Goal: Task Accomplishment & Management: Manage account settings

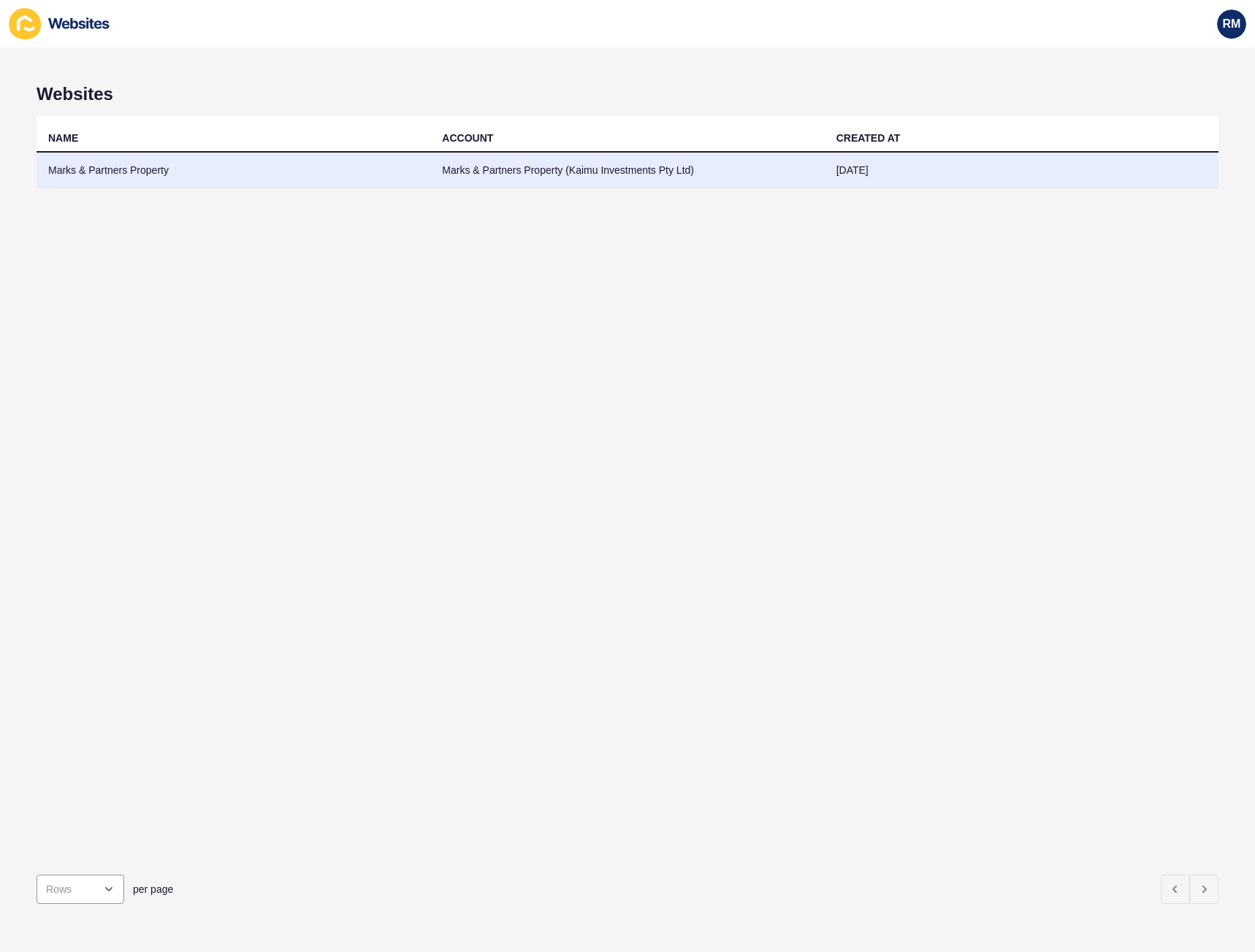
click at [155, 174] on td "Marks & Partners Property" at bounding box center [233, 170] width 394 height 36
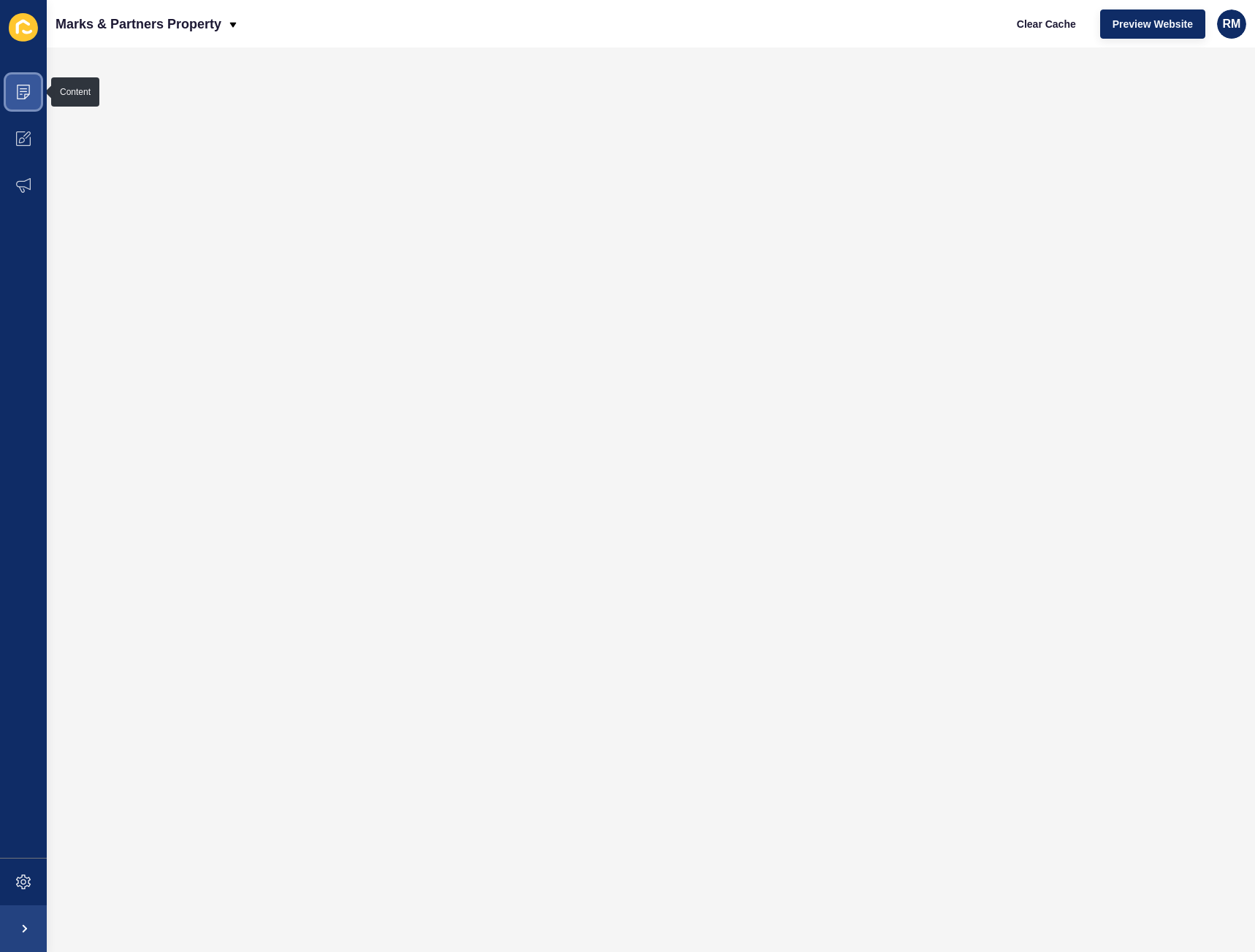
click at [30, 100] on span at bounding box center [23, 92] width 47 height 47
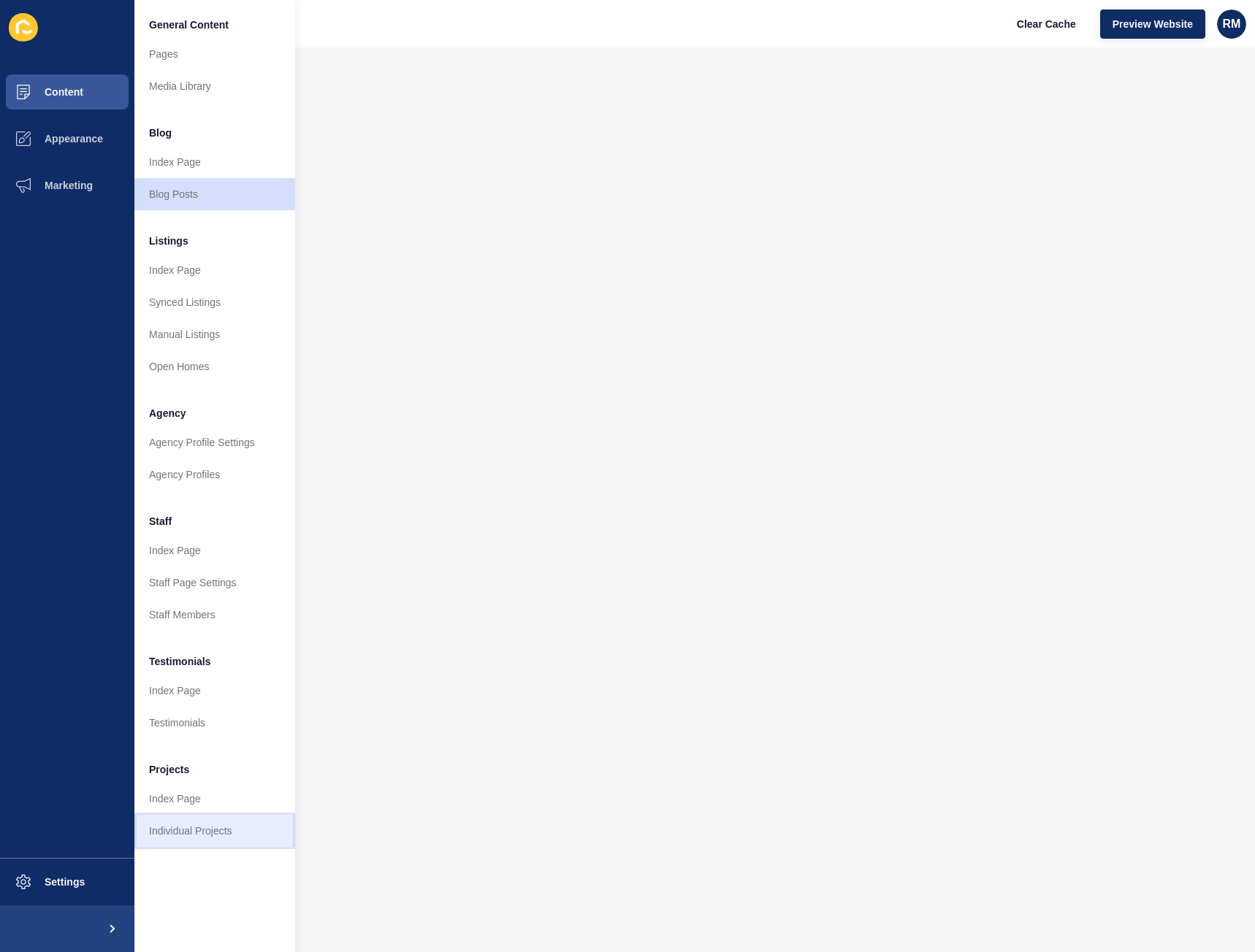
click at [177, 830] on link "Individual Projects" at bounding box center [214, 831] width 161 height 32
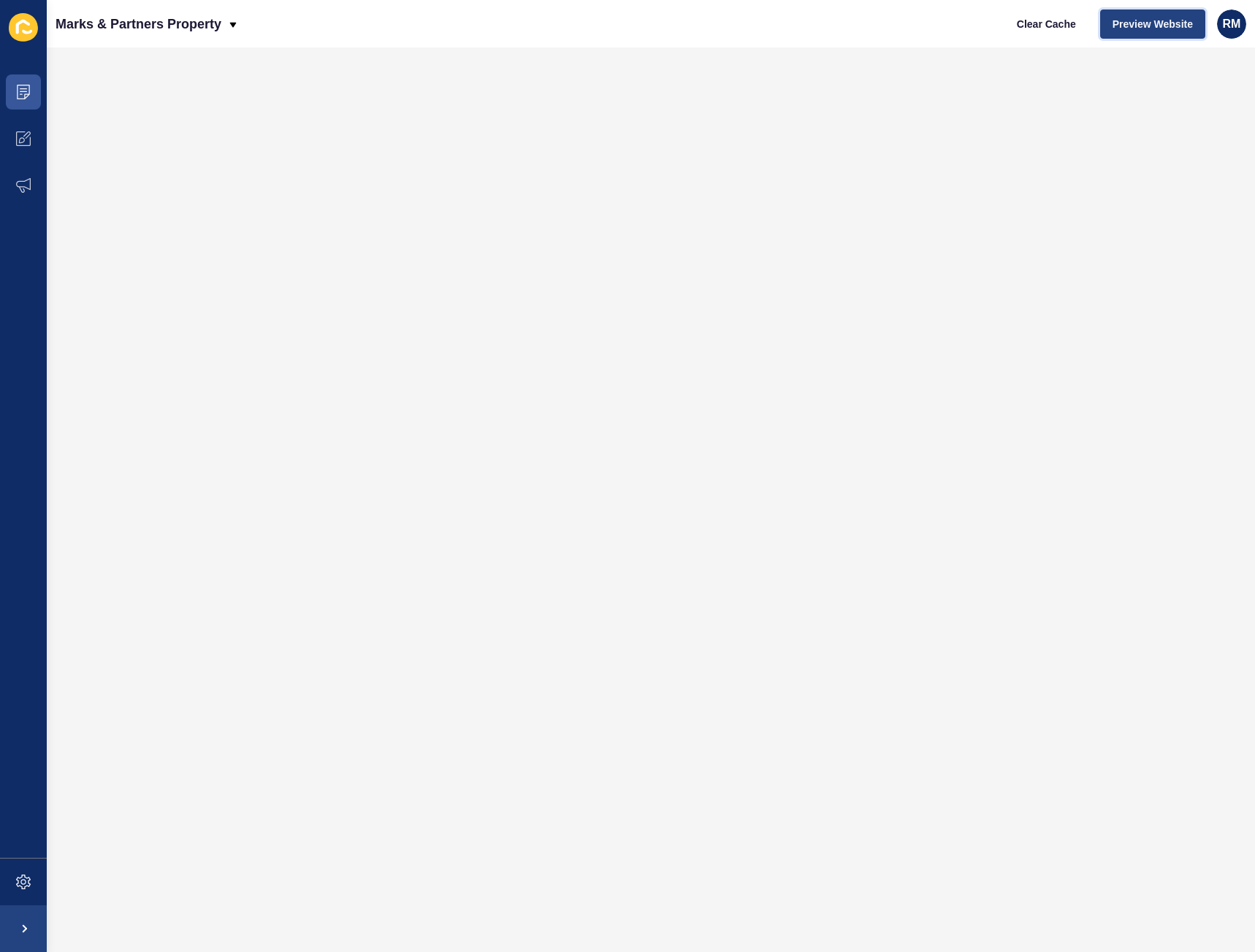
click at [1149, 30] on span "Preview Website" at bounding box center [1152, 23] width 81 height 15
click at [1149, 25] on span "Preview Website" at bounding box center [1152, 23] width 81 height 15
click at [23, 92] on icon at bounding box center [23, 91] width 7 height 1
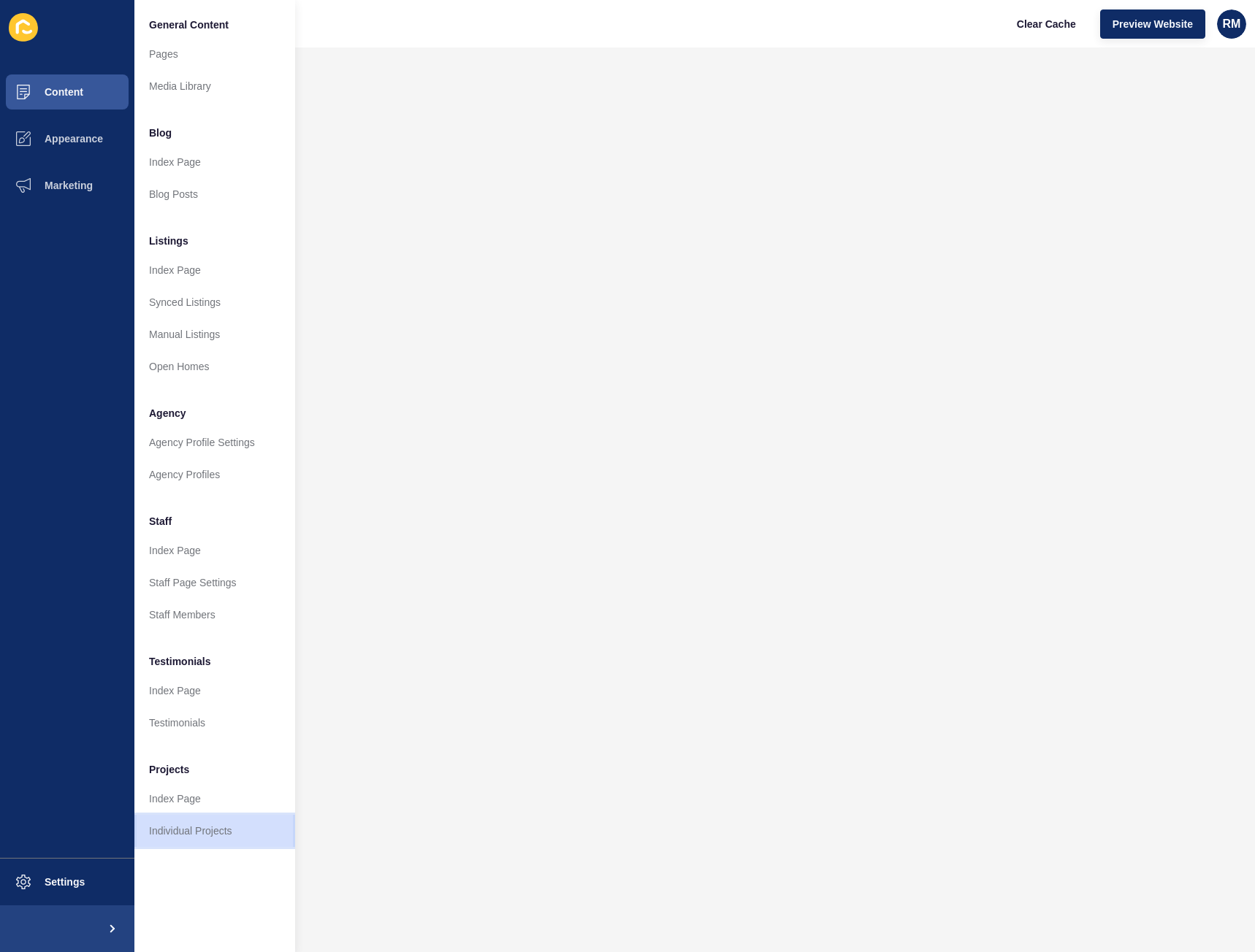
click at [173, 832] on link "Individual Projects" at bounding box center [214, 831] width 161 height 32
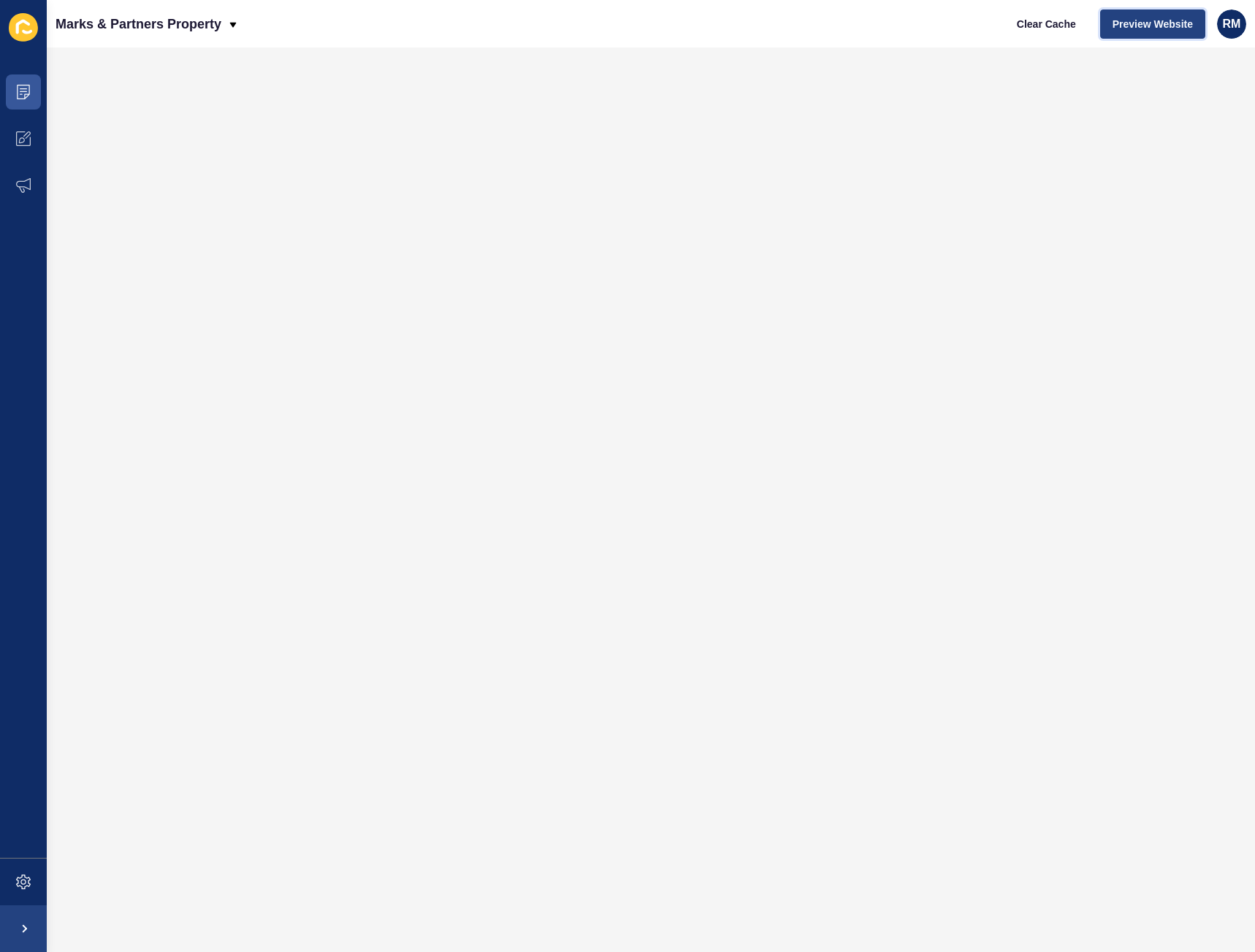
click at [1139, 26] on span "Preview Website" at bounding box center [1152, 23] width 81 height 15
click at [1025, 28] on span "Clear Cache" at bounding box center [1046, 23] width 59 height 15
drag, startPoint x: 1025, startPoint y: 28, endPoint x: 709, endPoint y: 35, distance: 316.1
click at [709, 35] on div "Marks & Partners Property Clear Cache Preview Website RM" at bounding box center [651, 23] width 1208 height 48
click at [1114, 22] on span "Preview Website" at bounding box center [1152, 23] width 81 height 15
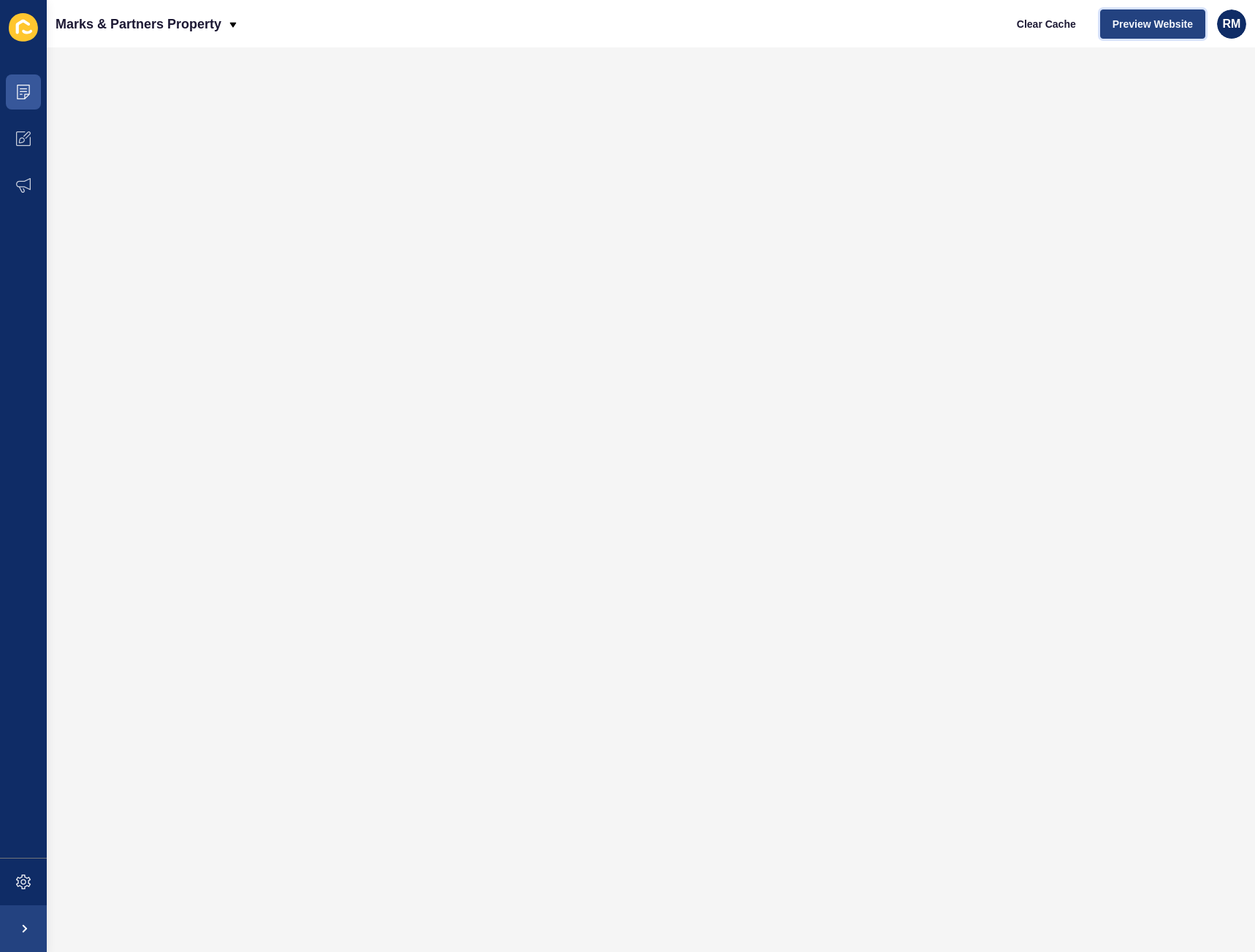
click at [1133, 23] on span "Preview Website" at bounding box center [1152, 23] width 81 height 15
click at [1133, 34] on button "Preview Website" at bounding box center [1152, 24] width 105 height 30
click at [25, 95] on icon at bounding box center [23, 92] width 15 height 15
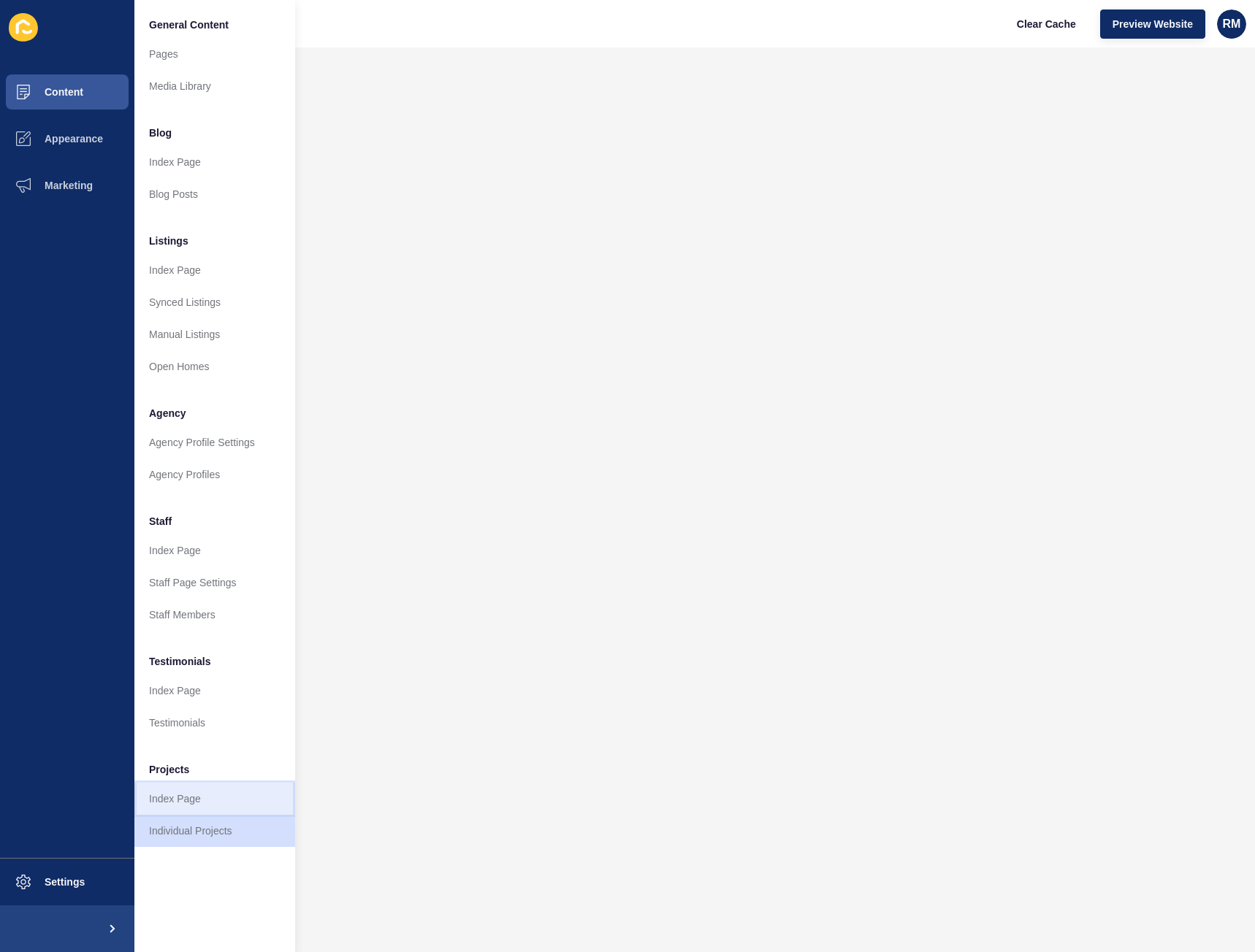
click at [166, 804] on link "Index Page" at bounding box center [214, 798] width 161 height 32
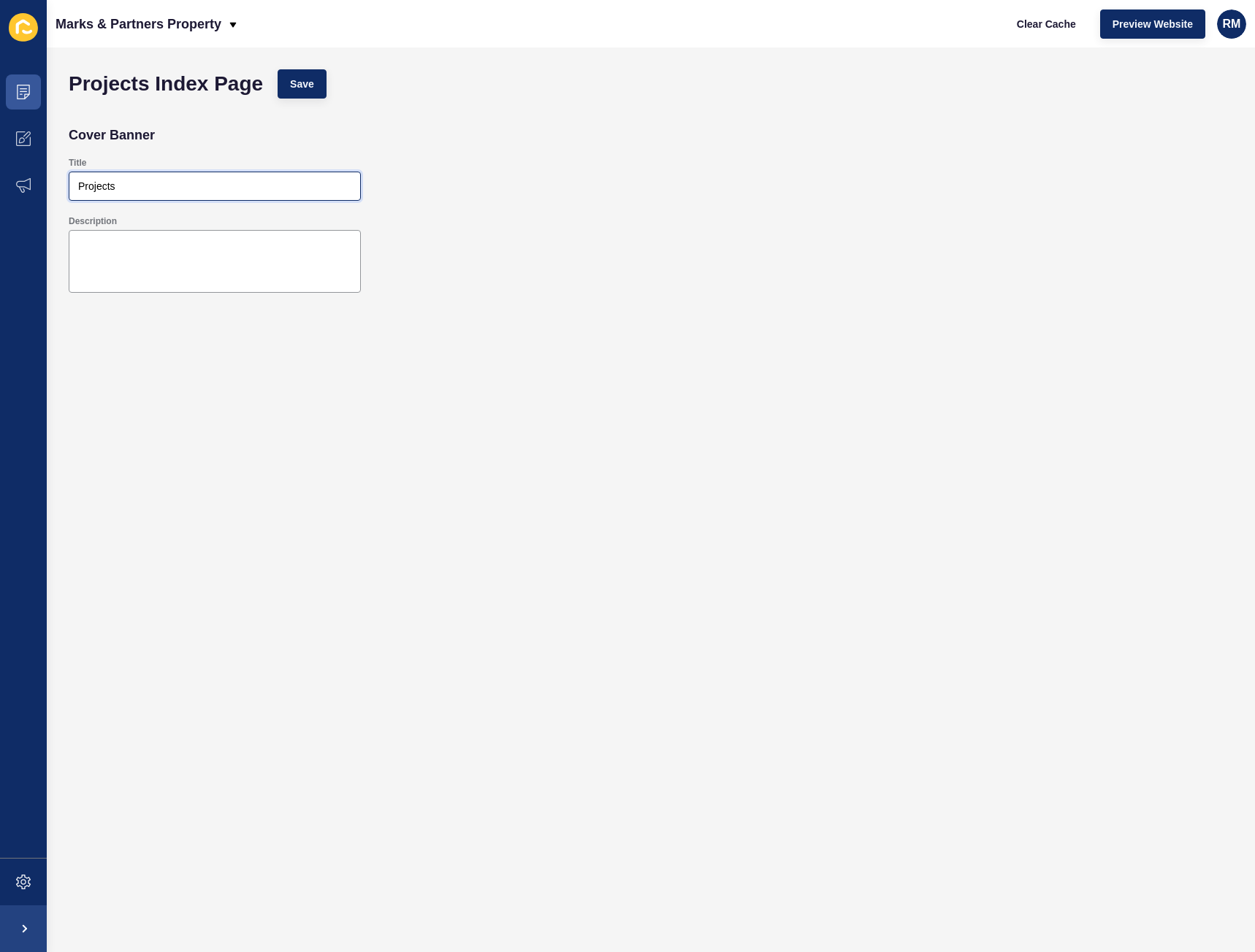
click at [145, 186] on input "Projects" at bounding box center [214, 186] width 273 height 15
click at [128, 251] on textarea "Description" at bounding box center [215, 261] width 288 height 58
click at [18, 95] on icon at bounding box center [23, 92] width 15 height 15
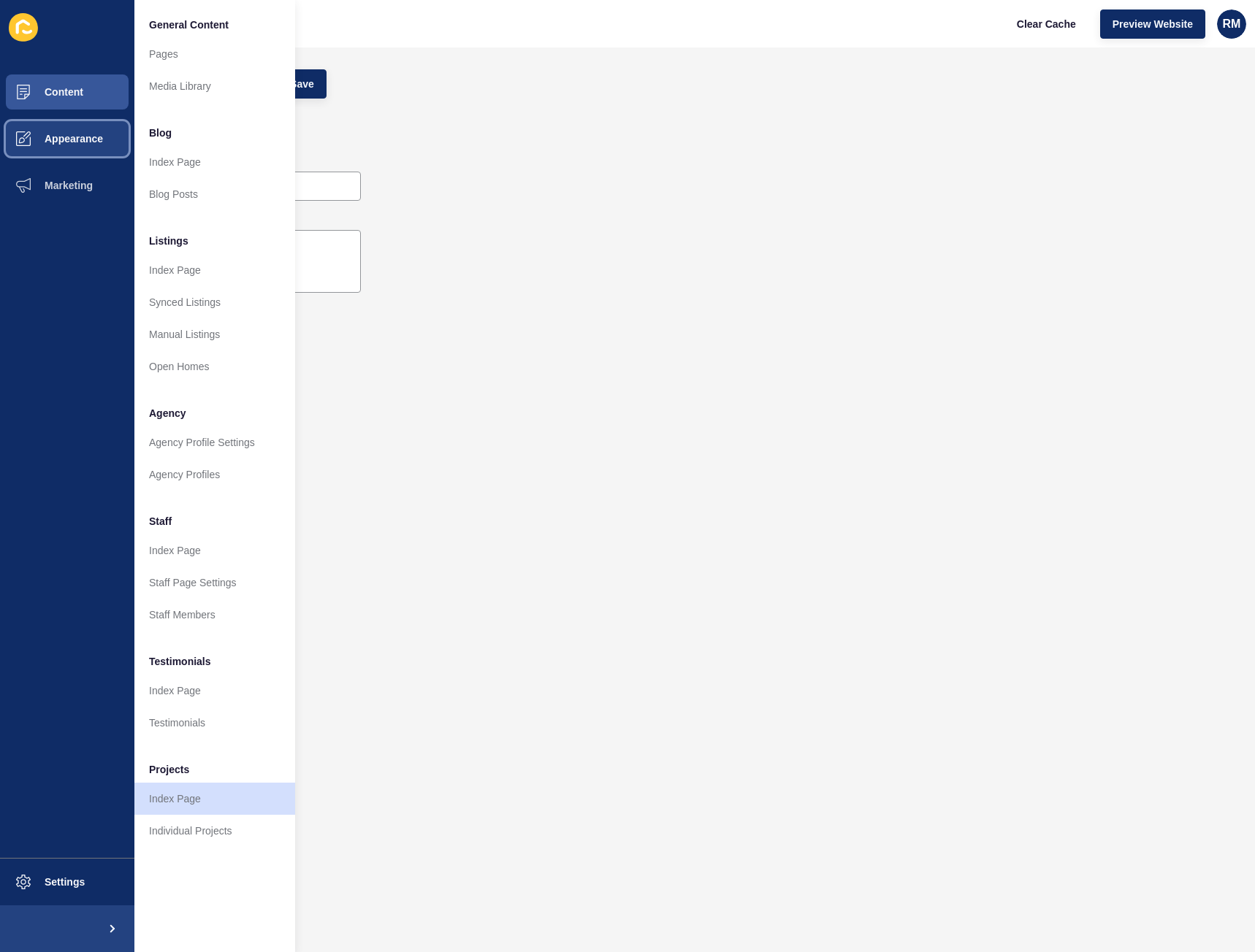
click at [57, 135] on span "Appearance" at bounding box center [49, 138] width 105 height 11
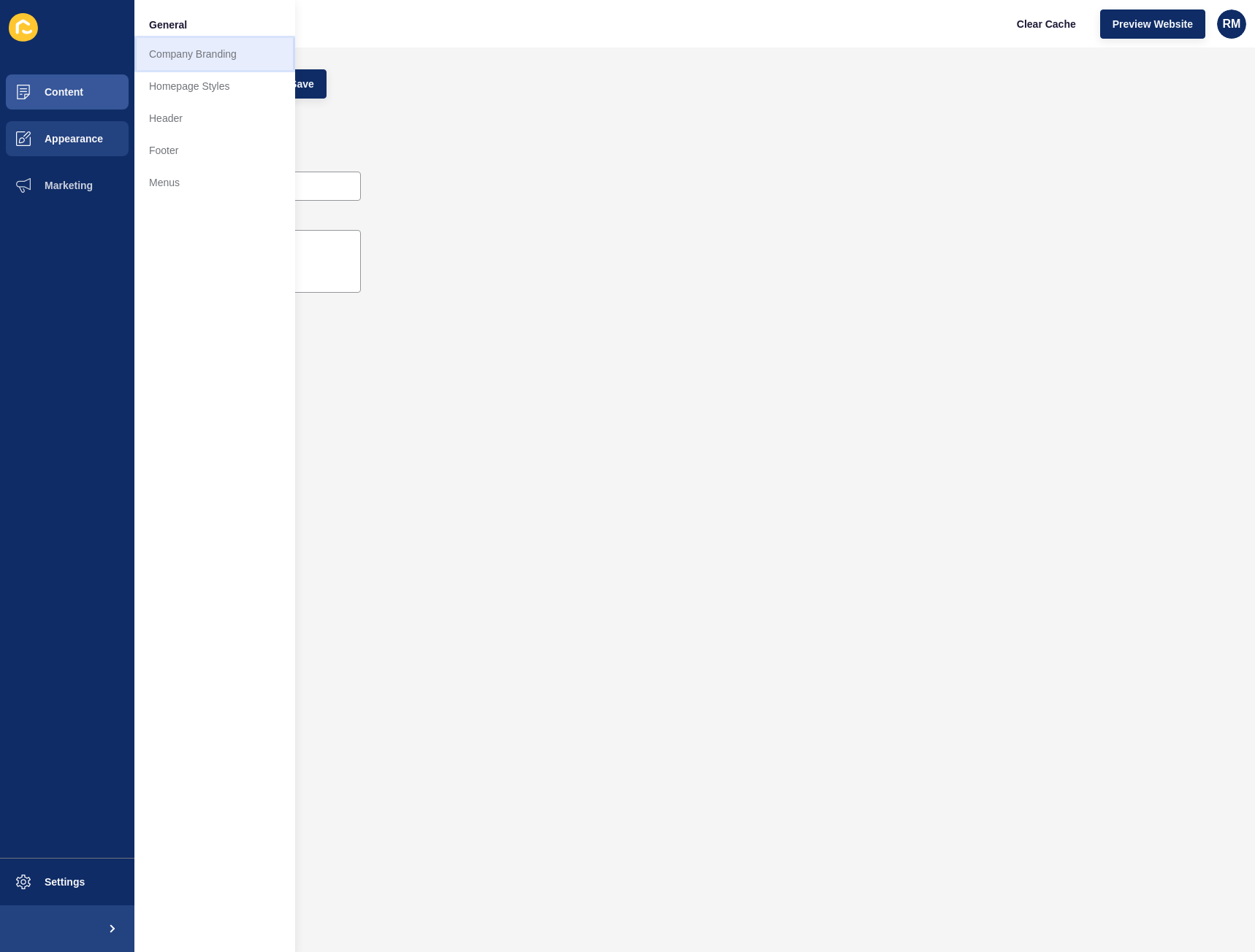
click at [159, 62] on link "Company Branding" at bounding box center [214, 54] width 161 height 32
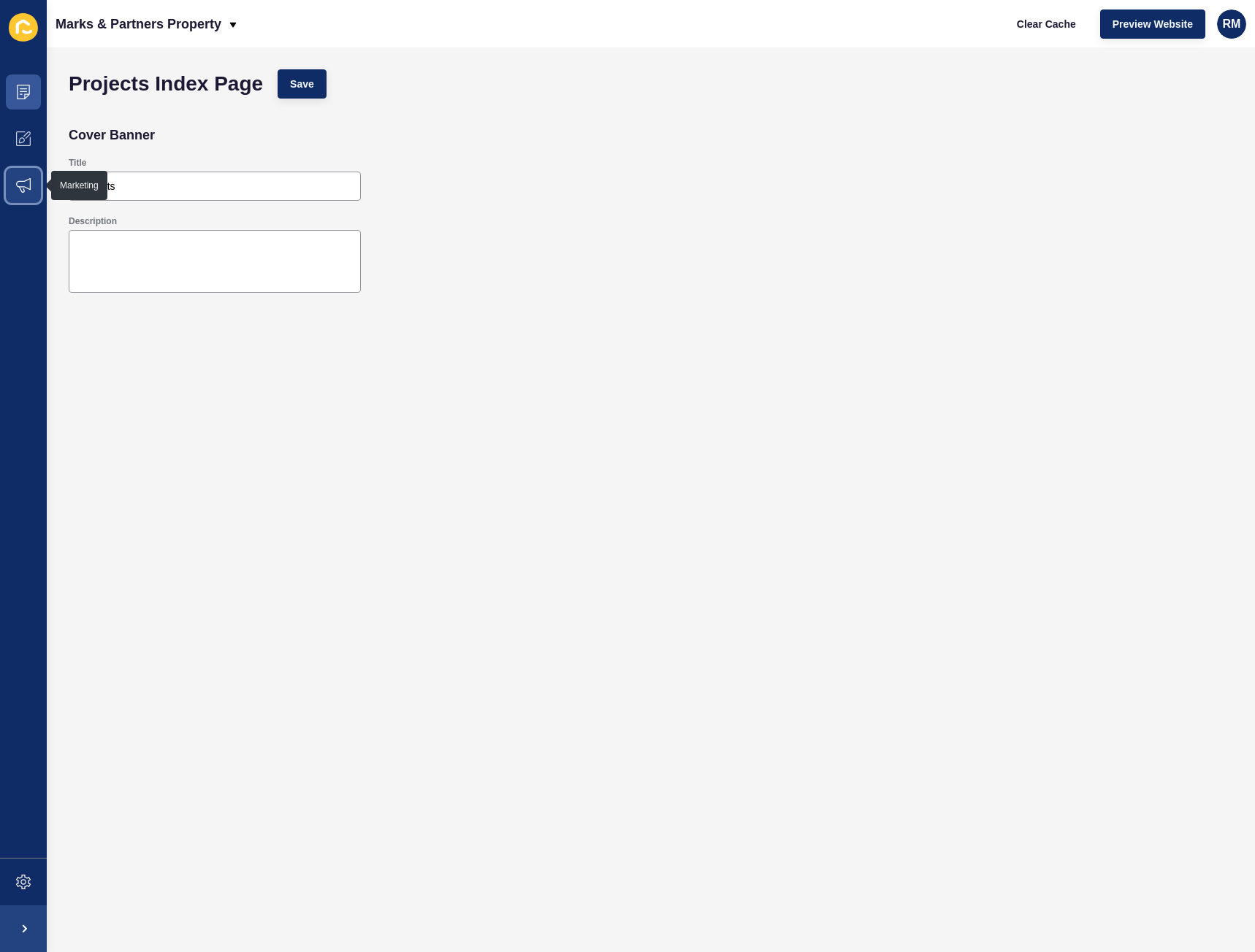
click at [25, 167] on span at bounding box center [23, 186] width 47 height 47
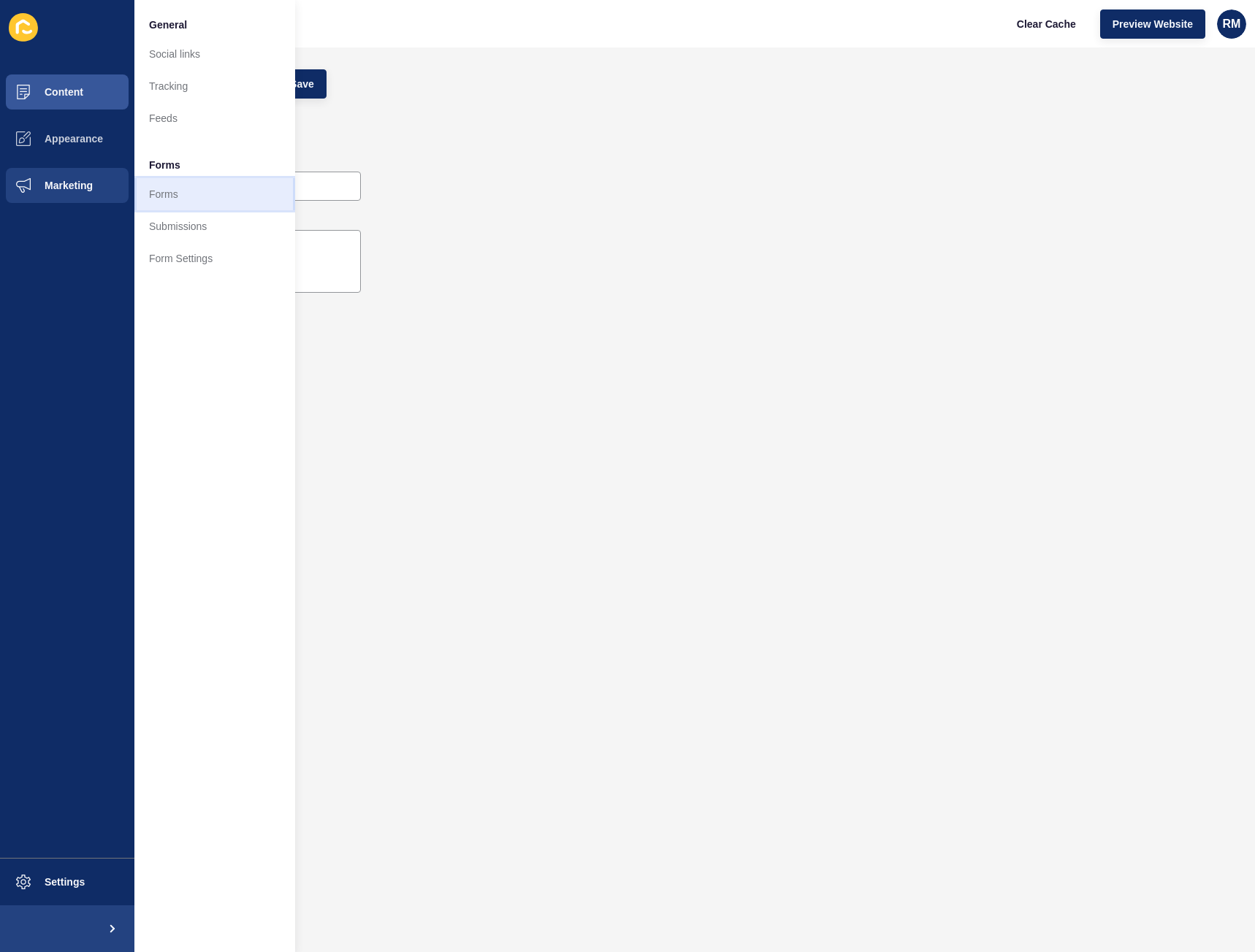
click at [186, 184] on link "Forms" at bounding box center [214, 194] width 161 height 32
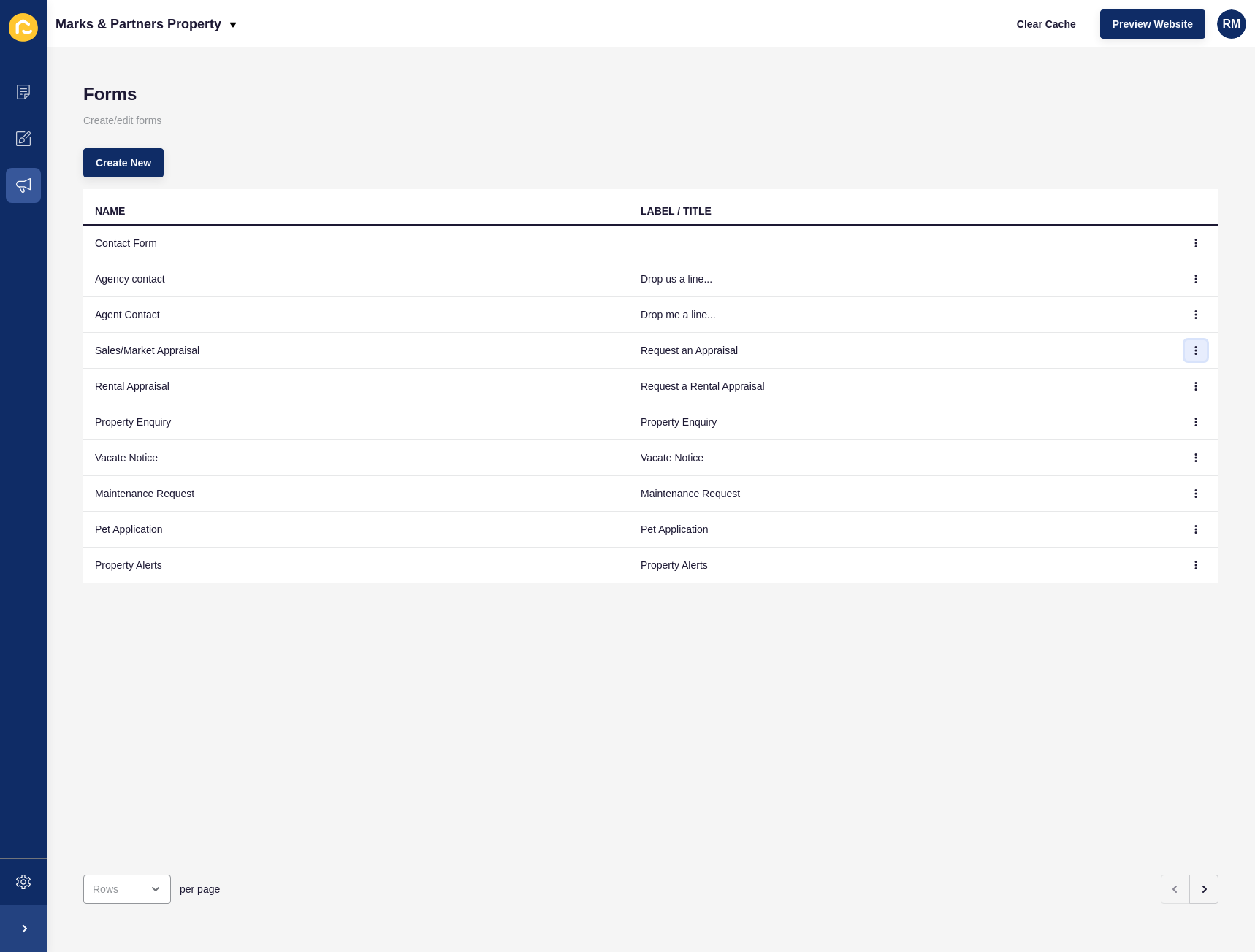
click at [1191, 353] on icon "button" at bounding box center [1195, 351] width 9 height 9
drag, startPoint x: 487, startPoint y: 607, endPoint x: 401, endPoint y: 550, distance: 103.2
click at [484, 607] on div "NAME LABEL / TITLE Contact Form Agency contact Drop us a line... Agent Contact …" at bounding box center [651, 526] width 1135 height 674
click at [23, 93] on icon at bounding box center [23, 92] width 15 height 15
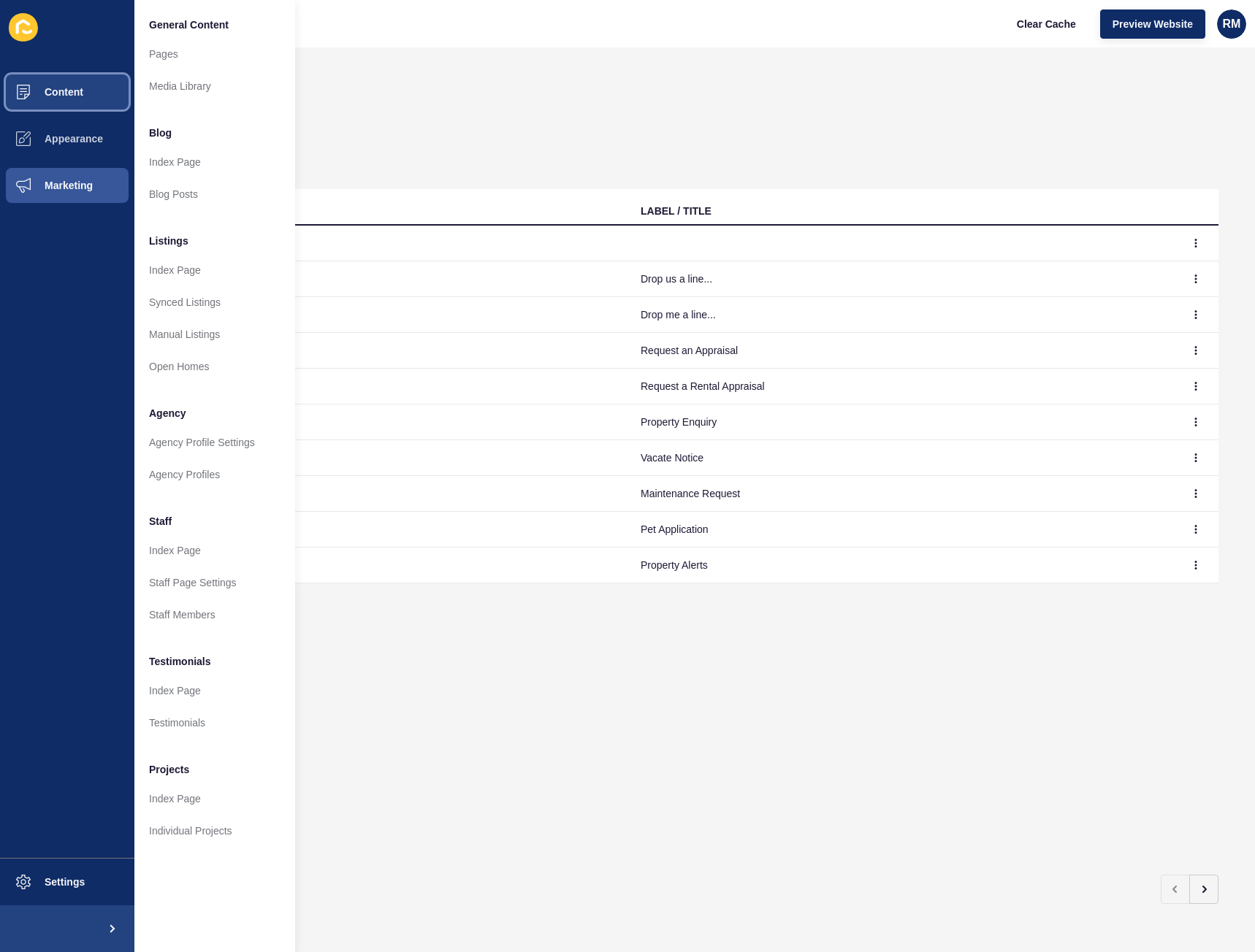
click at [80, 89] on span "Content" at bounding box center [40, 91] width 85 height 11
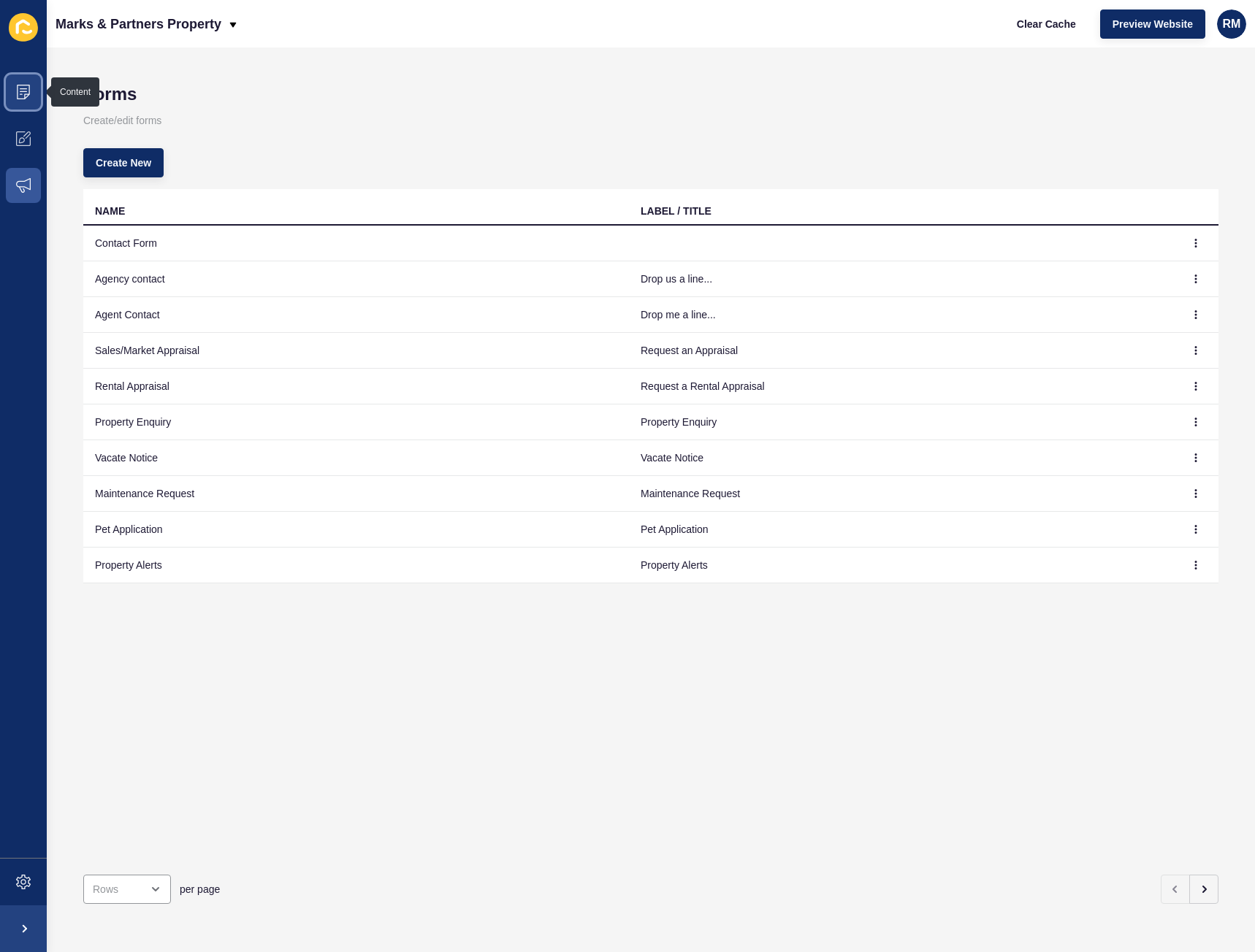
click at [21, 93] on icon at bounding box center [23, 92] width 15 height 15
